Goal: Connect with others: Connect with others

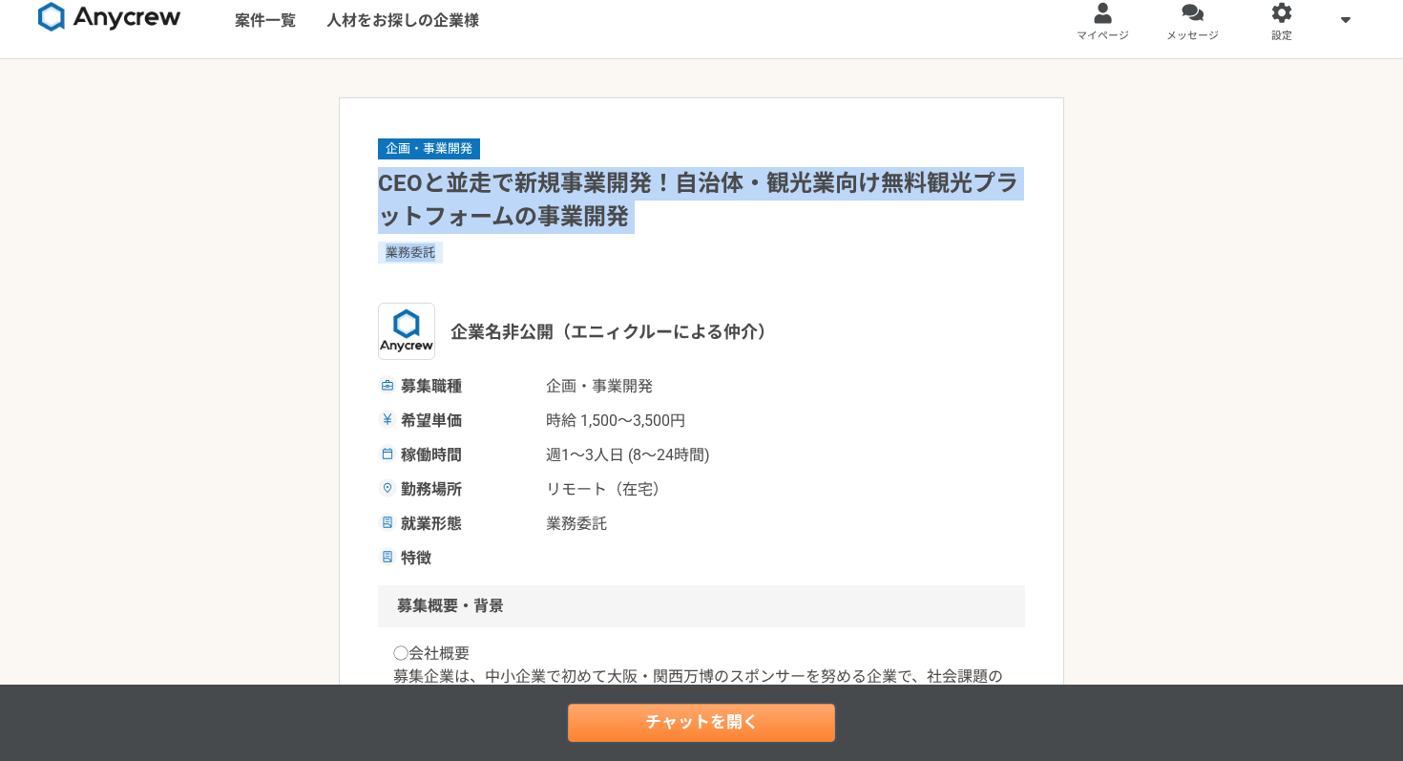
click at [770, 728] on link "チャットを開く" at bounding box center [701, 722] width 267 height 38
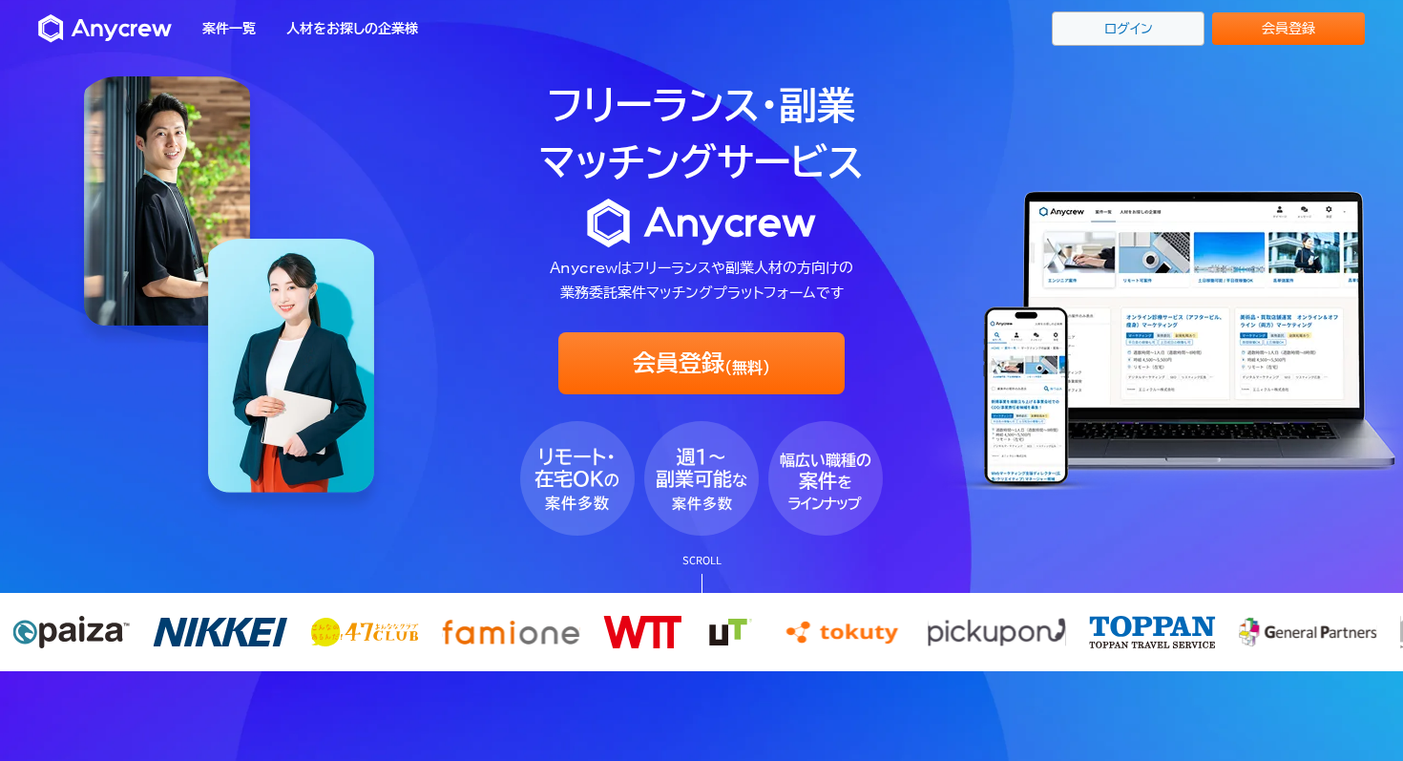
click at [1109, 31] on link "ログイン" at bounding box center [1128, 28] width 153 height 34
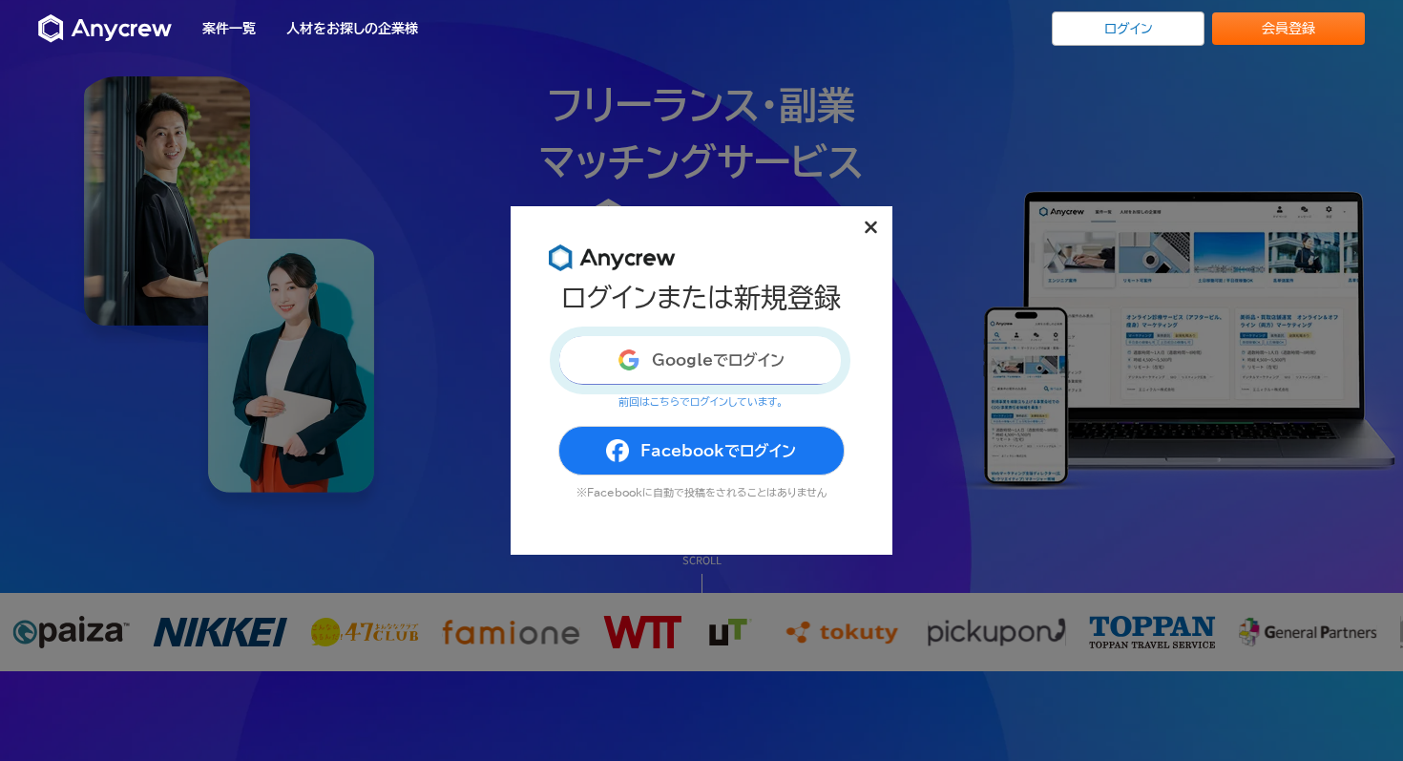
click at [744, 337] on button "Googleでログイン" at bounding box center [701, 360] width 286 height 50
click at [744, 351] on button "Googleでログイン" at bounding box center [701, 360] width 286 height 50
